Goal: Find specific page/section: Find specific page/section

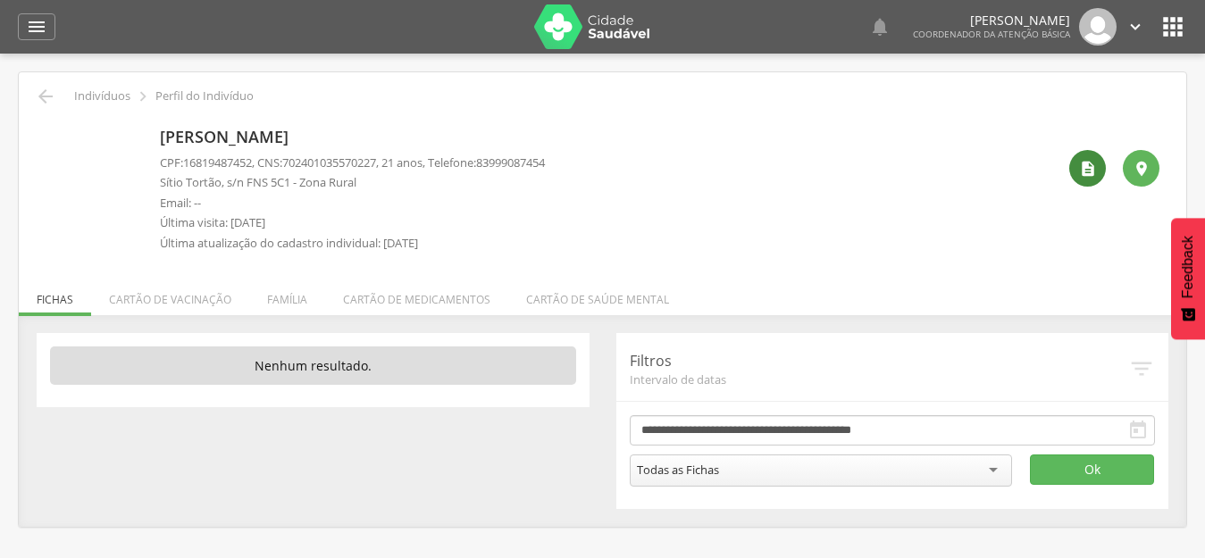
click at [1085, 170] on icon "" at bounding box center [1088, 169] width 18 height 18
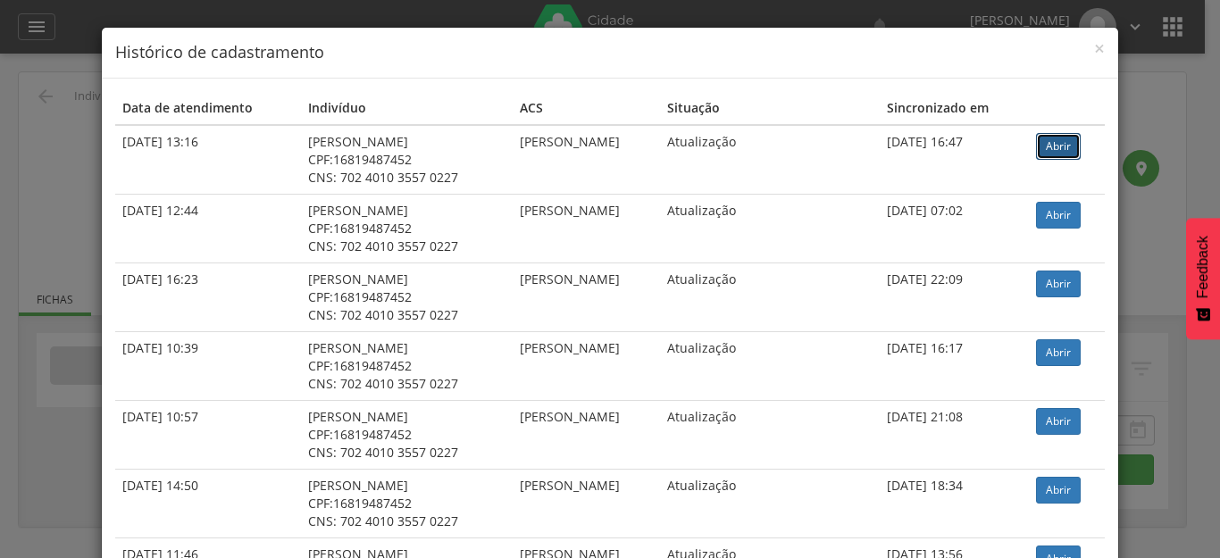
click at [1066, 150] on link "Abrir" at bounding box center [1058, 146] width 45 height 27
click at [1094, 38] on span "×" at bounding box center [1099, 48] width 11 height 25
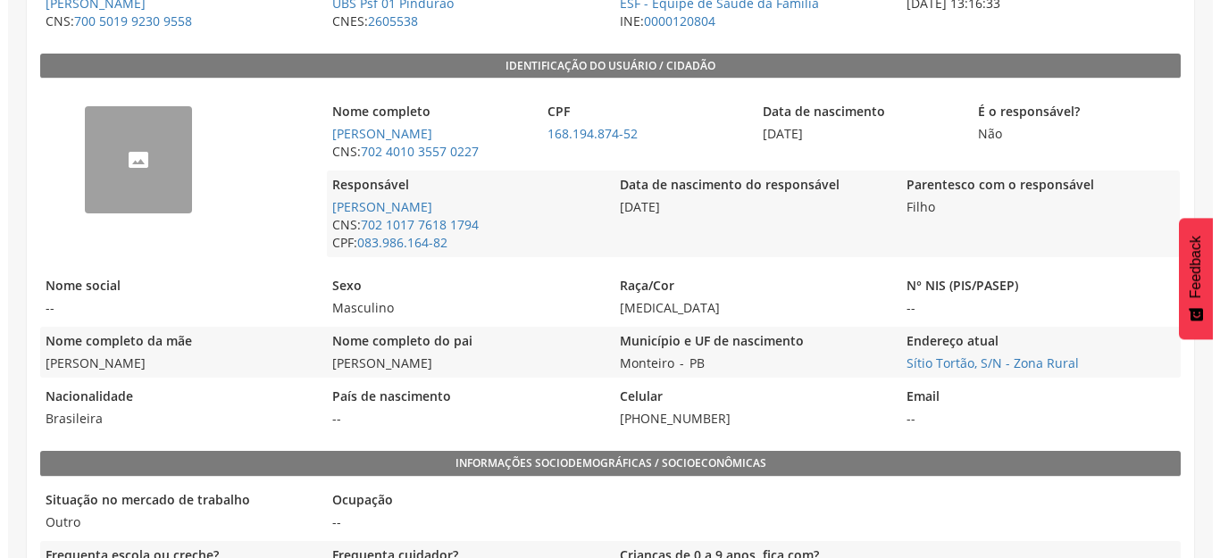
scroll to position [204, 0]
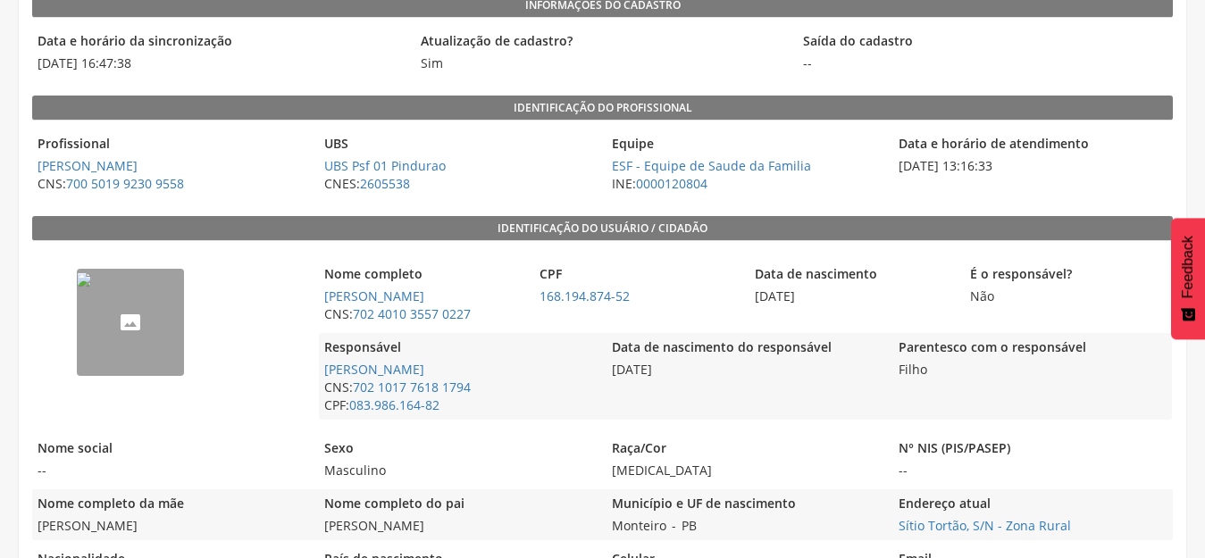
click at [91, 287] on img "--" at bounding box center [84, 279] width 14 height 14
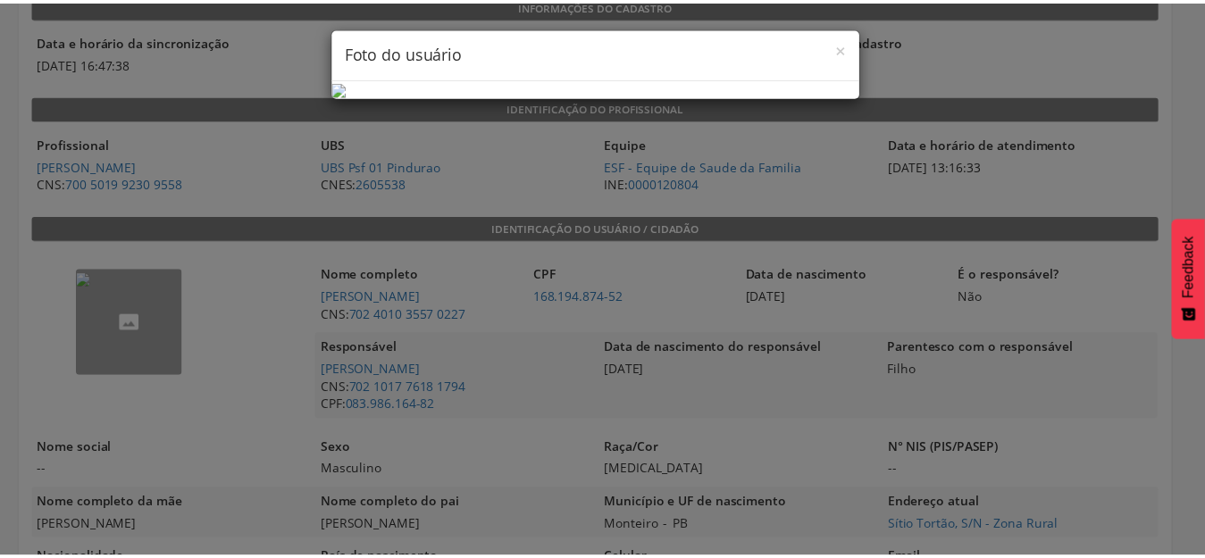
scroll to position [0, 0]
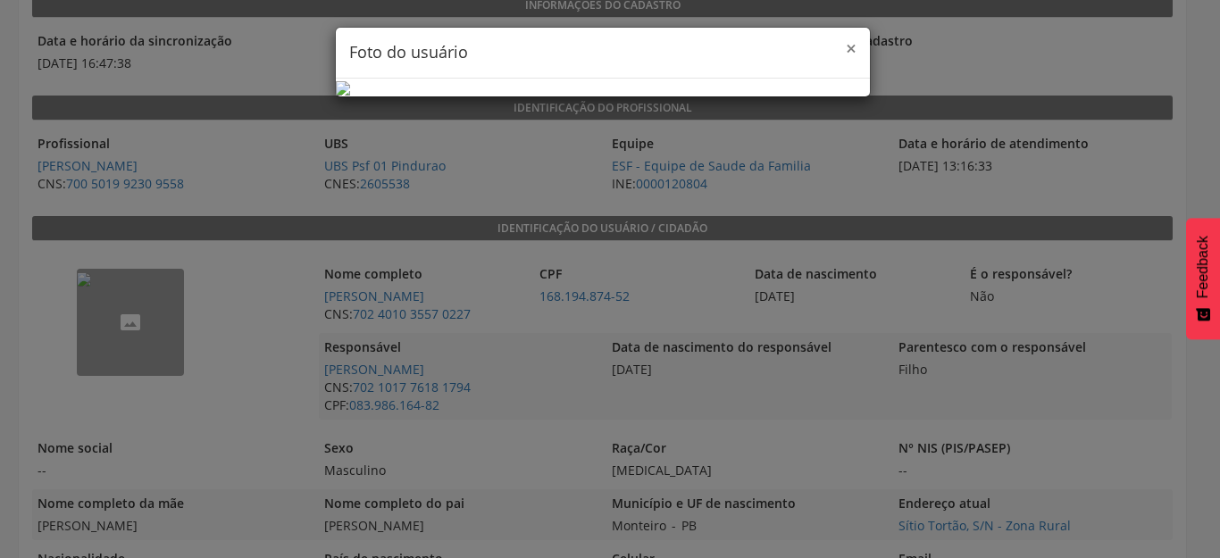
click at [846, 50] on span "×" at bounding box center [851, 48] width 11 height 25
